Goal: Task Accomplishment & Management: Use online tool/utility

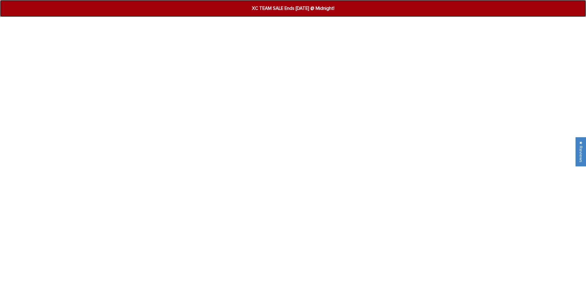
click at [266, 9] on span "XC TEAM SALE Ends [DATE] @ Midnight!" at bounding box center [293, 8] width 227 height 7
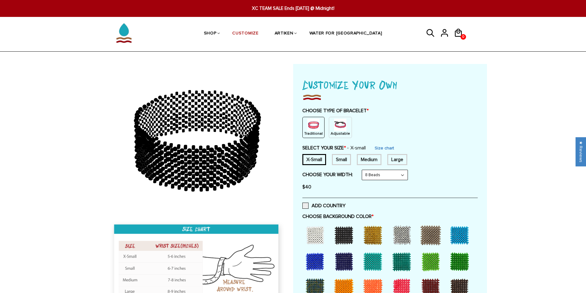
click at [334, 124] on img at bounding box center [340, 125] width 12 height 12
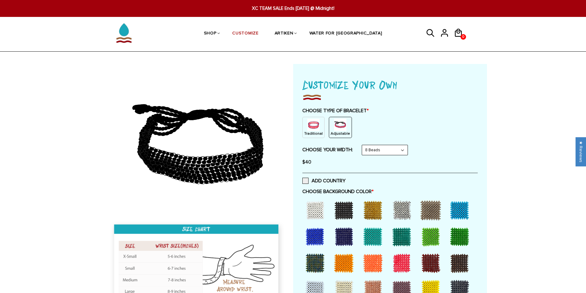
click at [372, 150] on select "8 Beads 6 Beads 10 Beads" at bounding box center [385, 150] width 46 height 10
click at [373, 149] on select "8 Beads 6 Beads 10 Beads" at bounding box center [385, 150] width 46 height 10
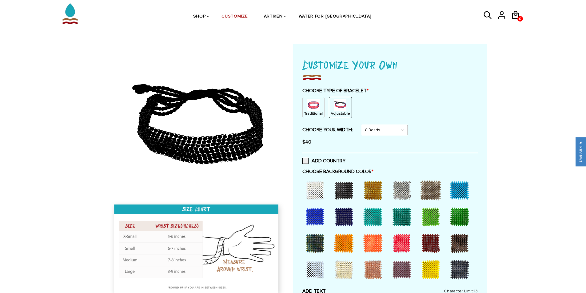
scroll to position [31, 0]
